Goal: Task Accomplishment & Management: Use online tool/utility

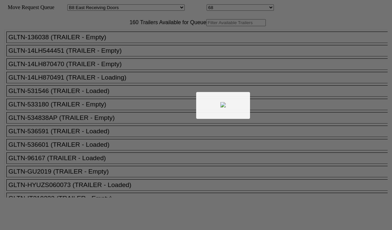
select select "536"
select select "8236"
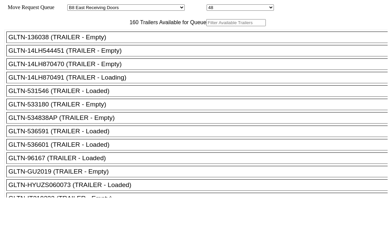
click at [206, 26] on input "text" at bounding box center [236, 22] width 60 height 7
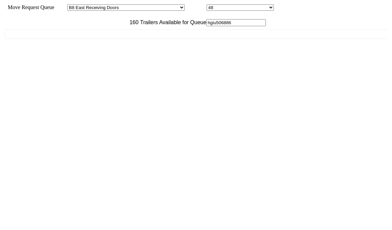
type input "hgiu506886"
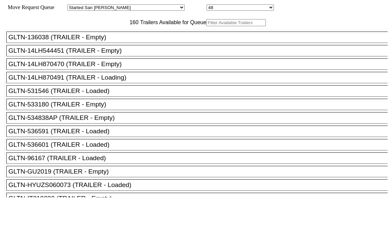
click at [206, 26] on input "text" at bounding box center [236, 22] width 60 height 7
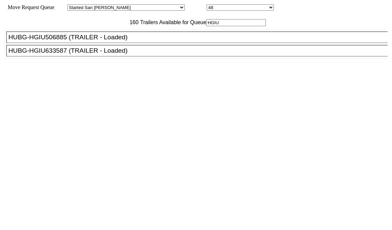
type input "hgiu506886"
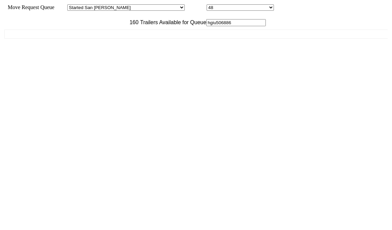
click at [206, 26] on input "hgiu506886" at bounding box center [236, 22] width 60 height 7
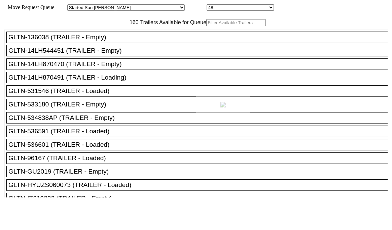
click at [123, 39] on div at bounding box center [196, 115] width 392 height 230
click at [124, 36] on div at bounding box center [196, 115] width 392 height 230
click at [206, 26] on input "text" at bounding box center [236, 22] width 60 height 7
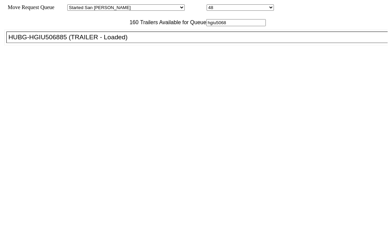
type input "hgiu5068"
click at [58, 41] on div "HUBG-HGIU506885 (TRAILER - Loaded)" at bounding box center [199, 37] width 383 height 7
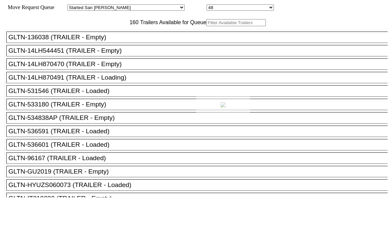
click at [115, 36] on div at bounding box center [196, 115] width 392 height 230
click at [206, 26] on input "text" at bounding box center [236, 22] width 60 height 7
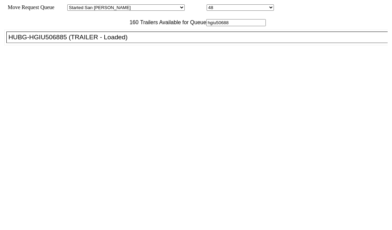
type input "hgiu50688"
click at [39, 43] on li "HUBG-HGIU506885 (TRAILER - Loaded)" at bounding box center [199, 37] width 387 height 11
